Goal: Navigation & Orientation: Find specific page/section

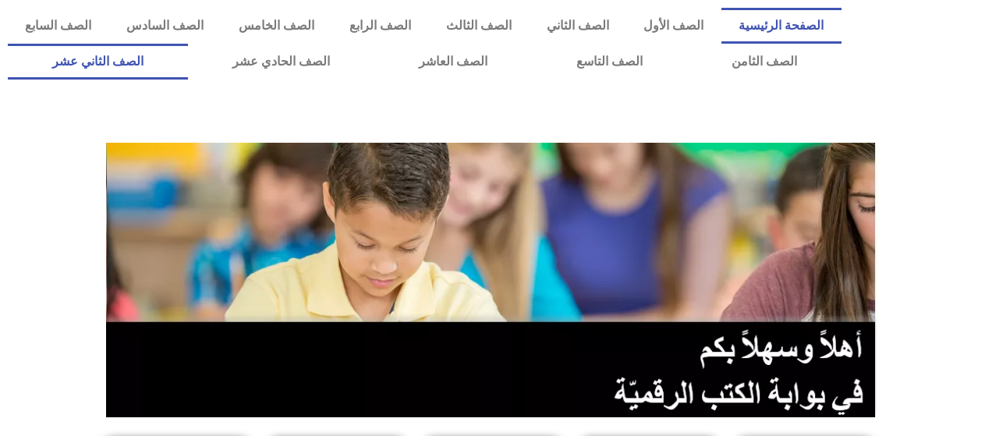
click at [179, 64] on link "الصف الثاني عشر" at bounding box center [98, 62] width 180 height 36
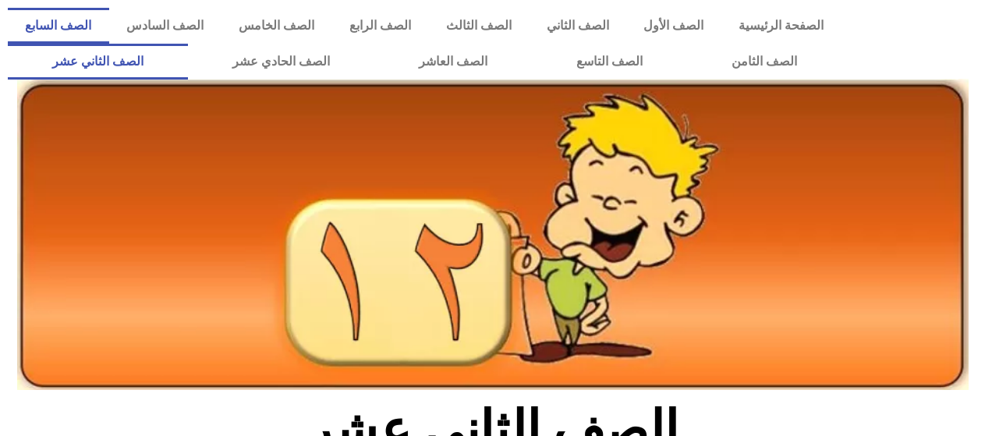
click at [109, 28] on link "الصف السابع" at bounding box center [58, 26] width 101 height 36
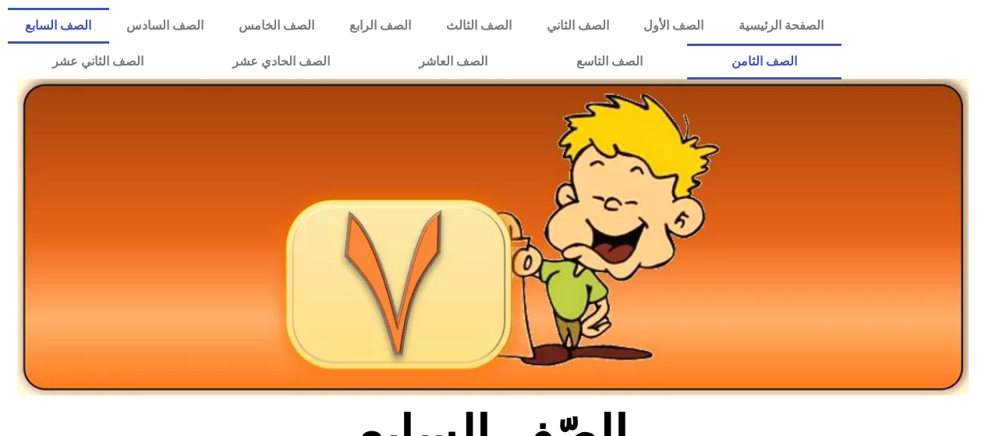
click at [687, 44] on link "الصف الثامن" at bounding box center [764, 62] width 154 height 36
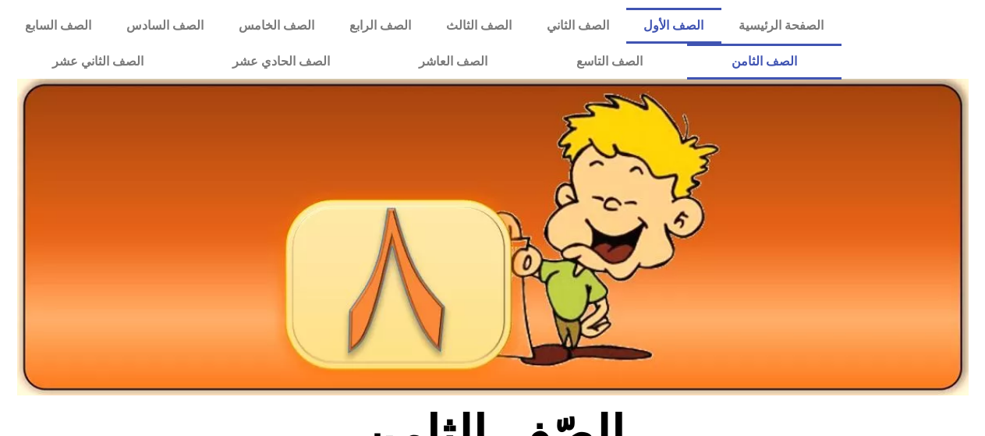
click at [675, 30] on link "الصف الأول" at bounding box center [673, 26] width 95 height 36
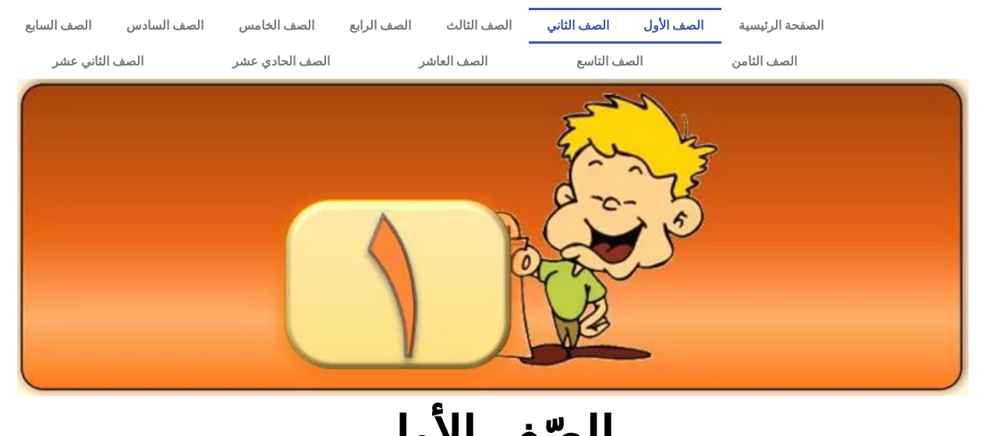
click at [625, 22] on link "الصف الثاني" at bounding box center [578, 26] width 98 height 36
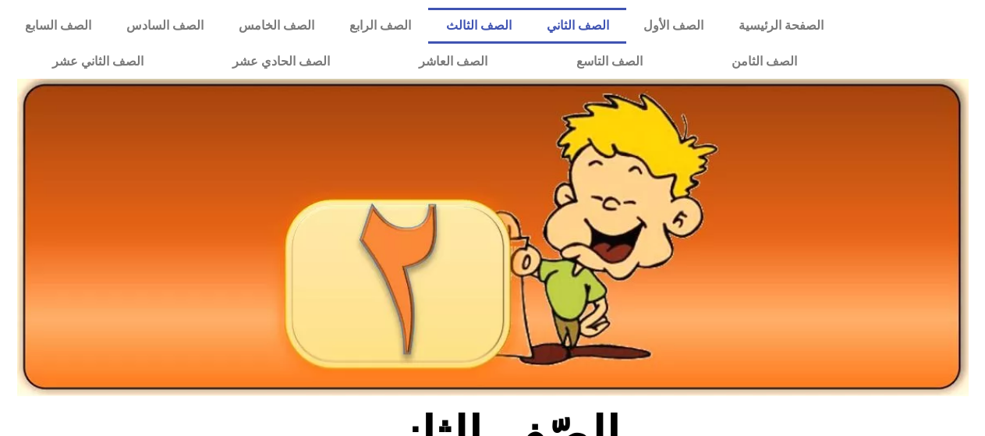
click at [529, 29] on link "الصف الثالث" at bounding box center [478, 26] width 101 height 36
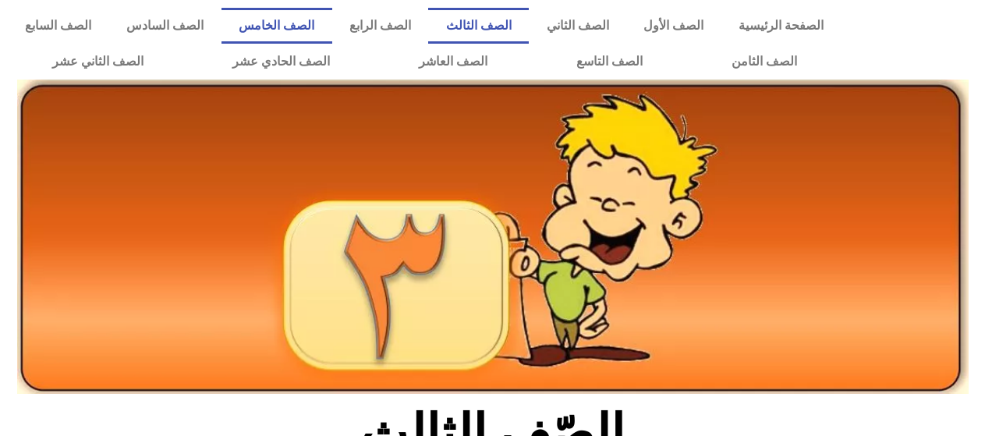
click at [297, 33] on link "الصف الخامس" at bounding box center [277, 26] width 111 height 36
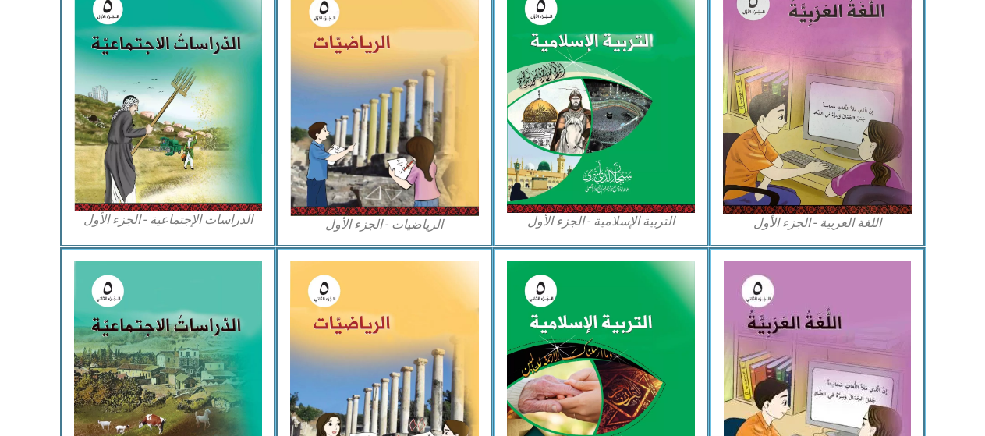
scroll to position [493, 0]
